Goal: Check status: Check status

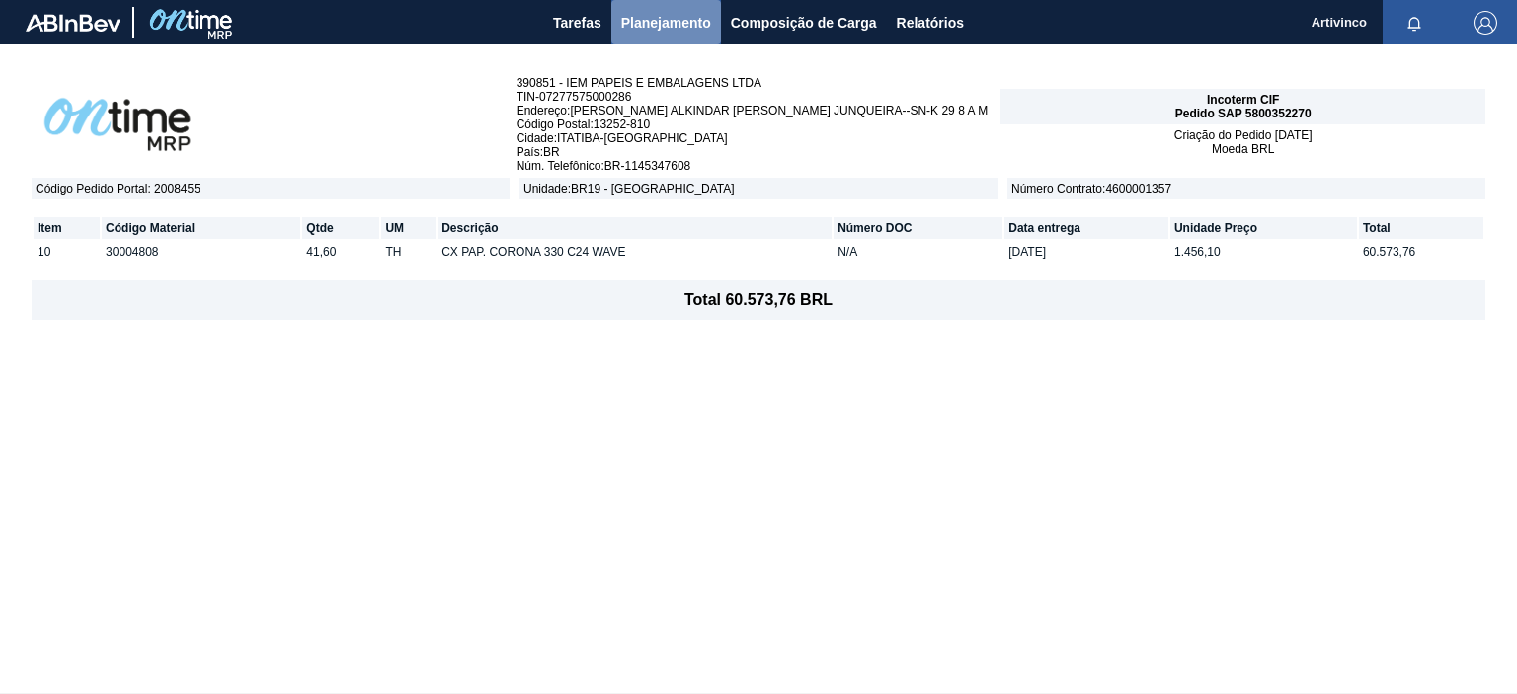
click at [623, 19] on span "Planejamento" at bounding box center [666, 23] width 90 height 24
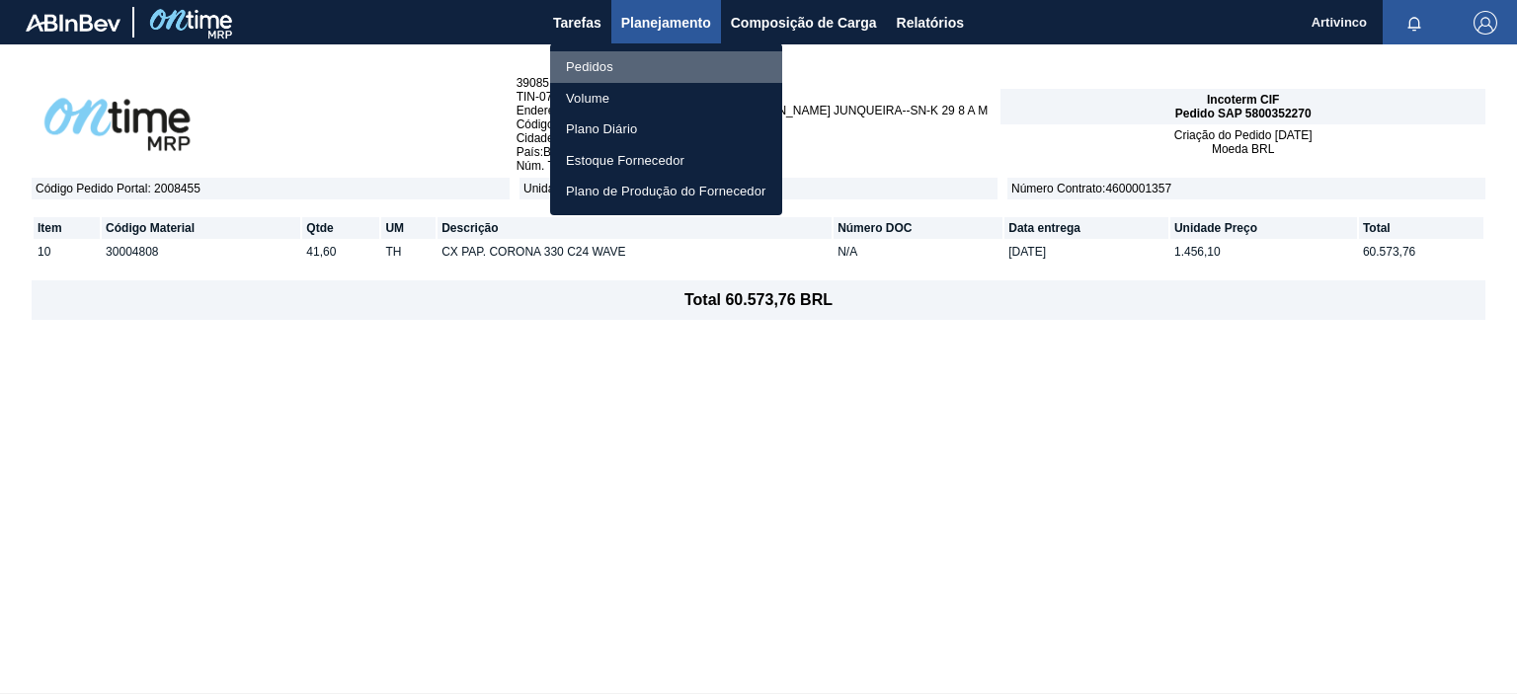
click at [604, 62] on li "Pedidos" at bounding box center [666, 67] width 232 height 32
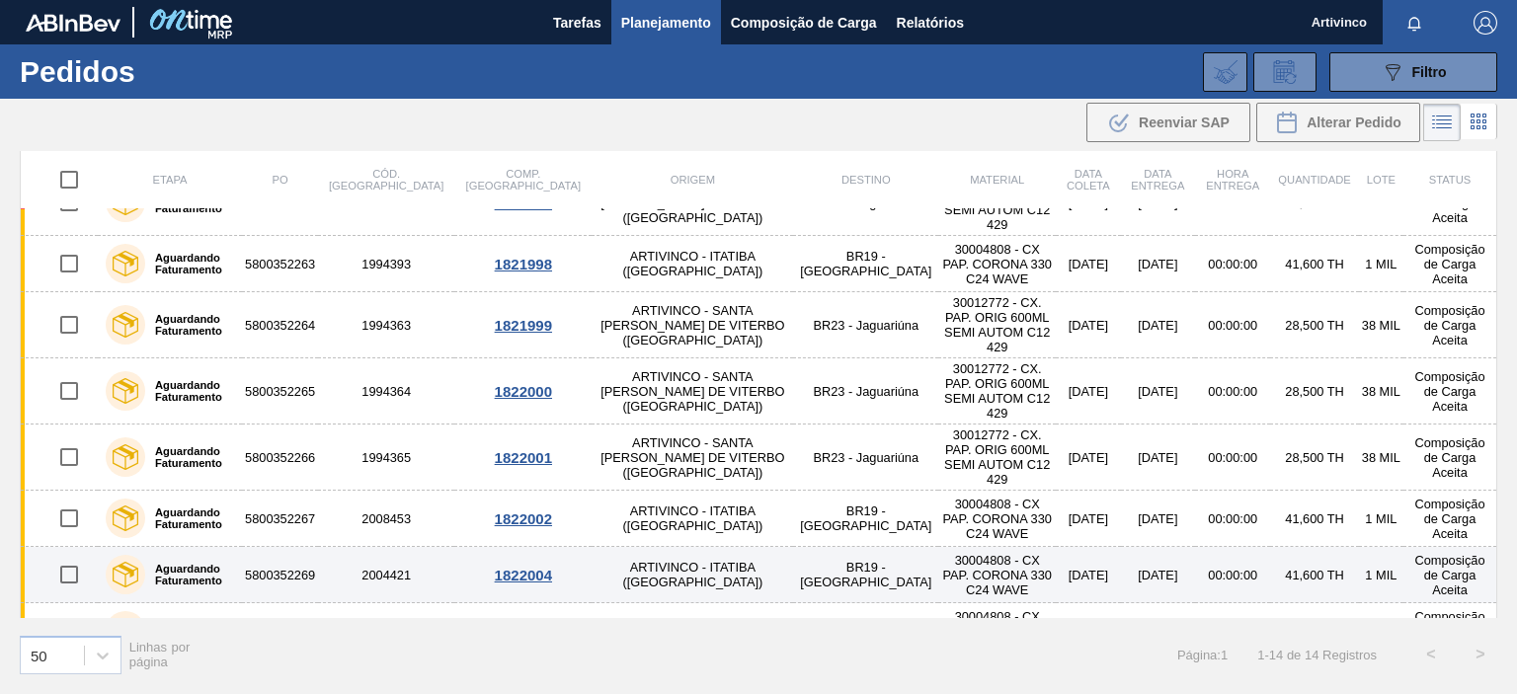
scroll to position [376, 0]
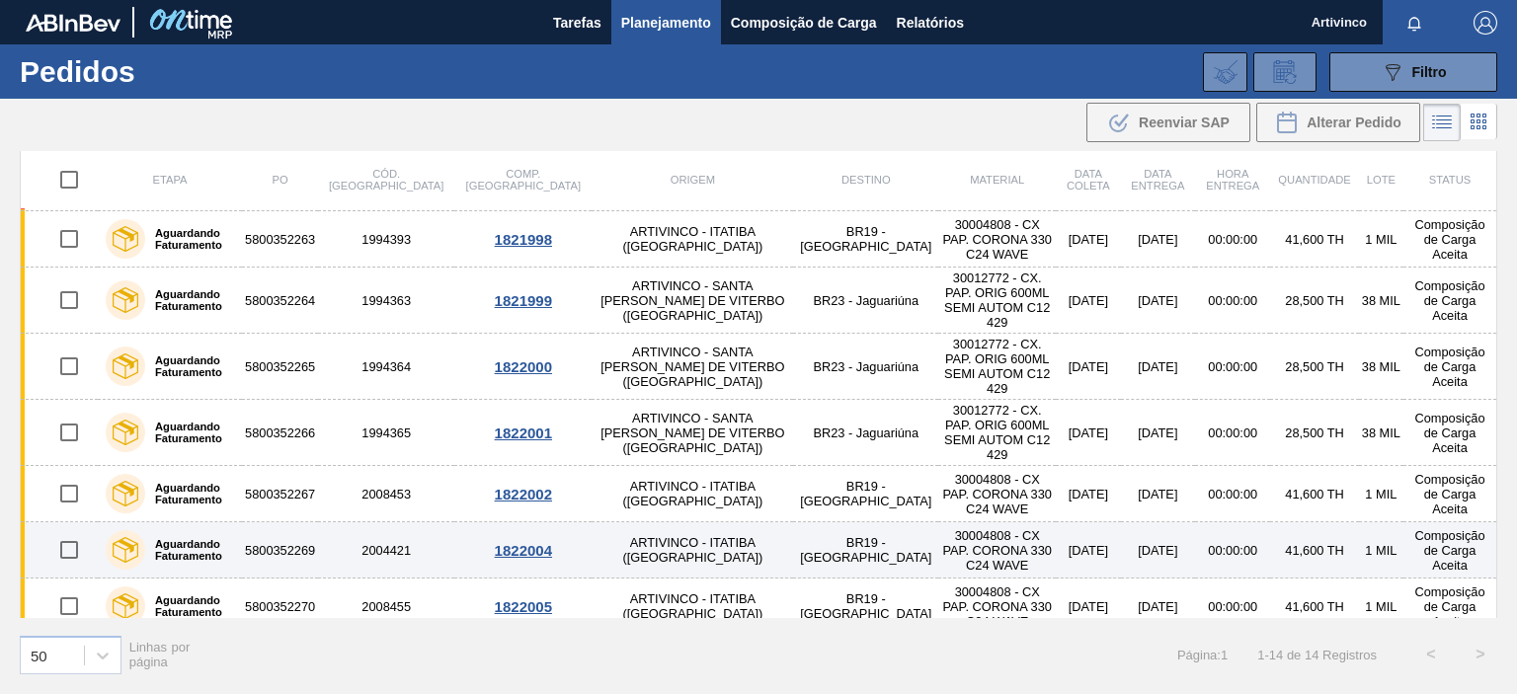
click at [1056, 522] on td "[DATE]" at bounding box center [1088, 550] width 64 height 56
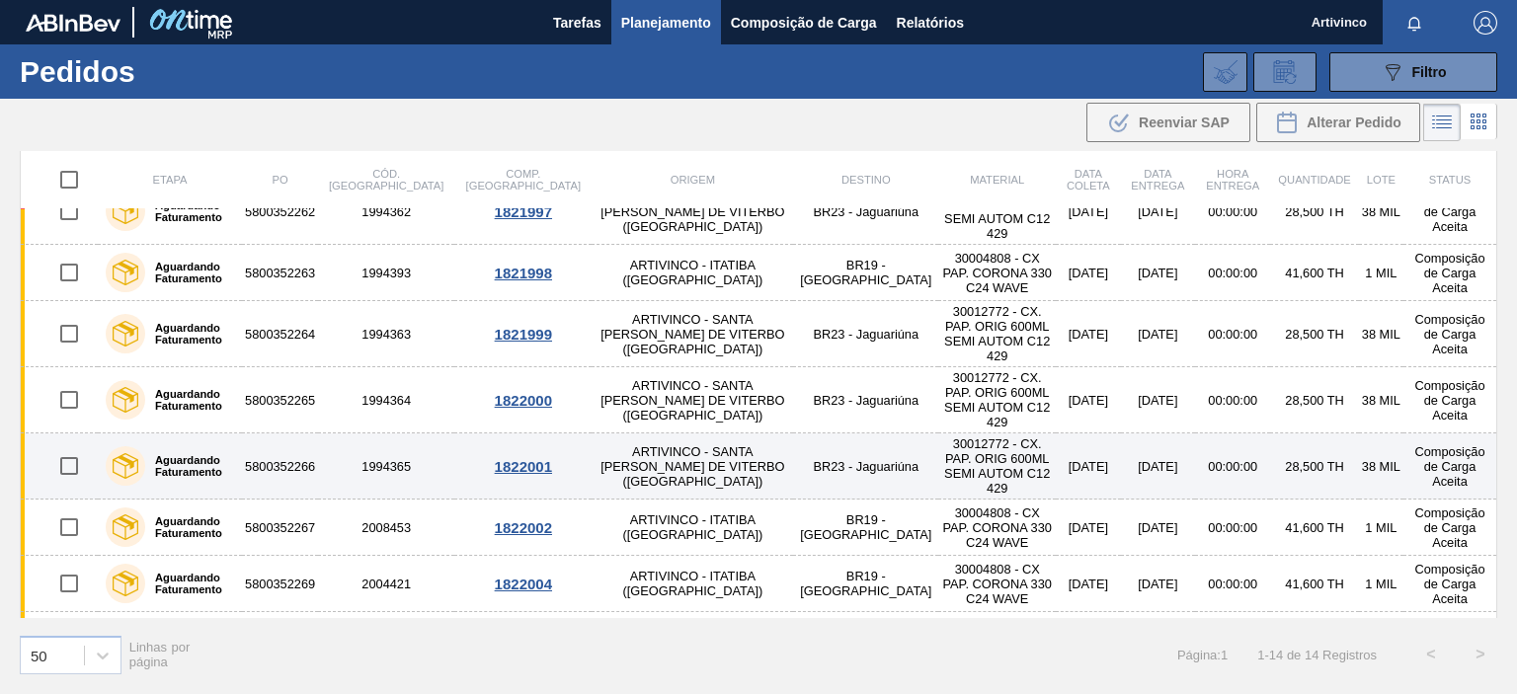
scroll to position [376, 0]
